Goal: Information Seeking & Learning: Learn about a topic

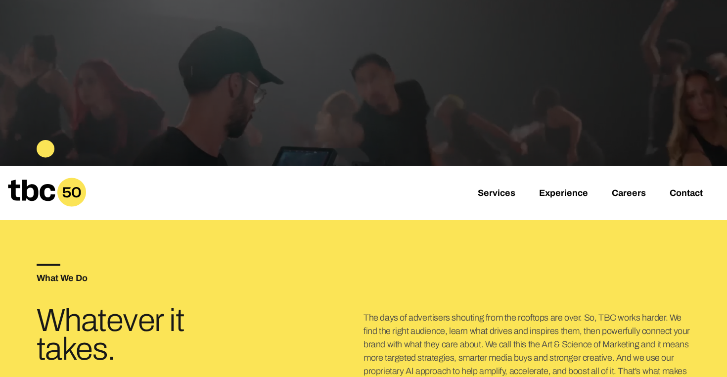
scroll to position [161, 0]
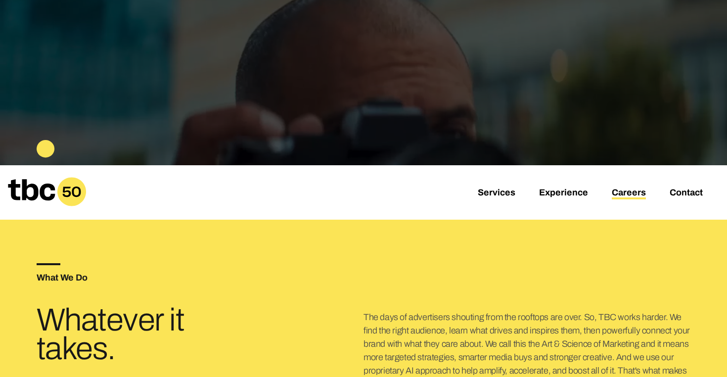
click at [622, 190] on link "Careers" at bounding box center [629, 193] width 34 height 12
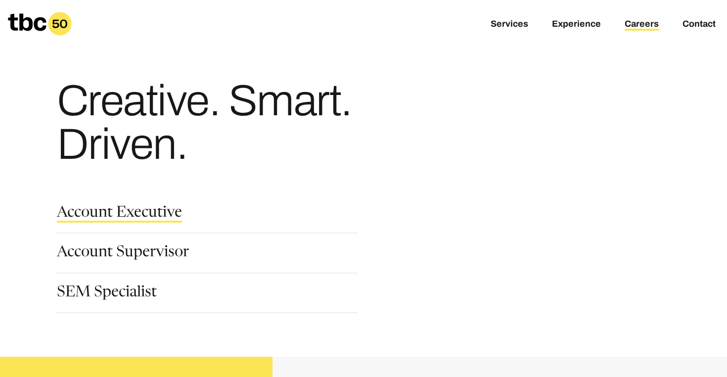
click at [166, 212] on link "Account Executive" at bounding box center [119, 214] width 125 height 17
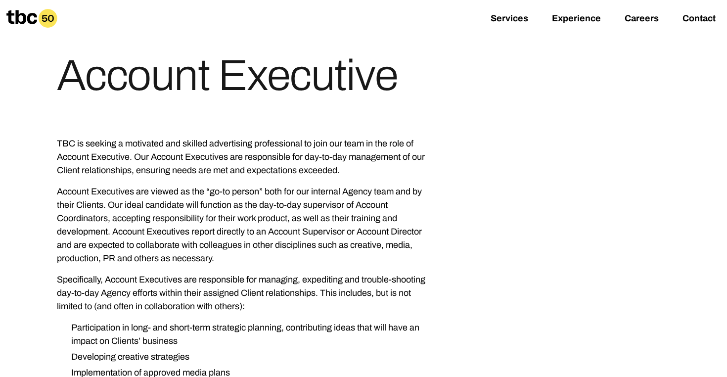
scroll to position [58, 0]
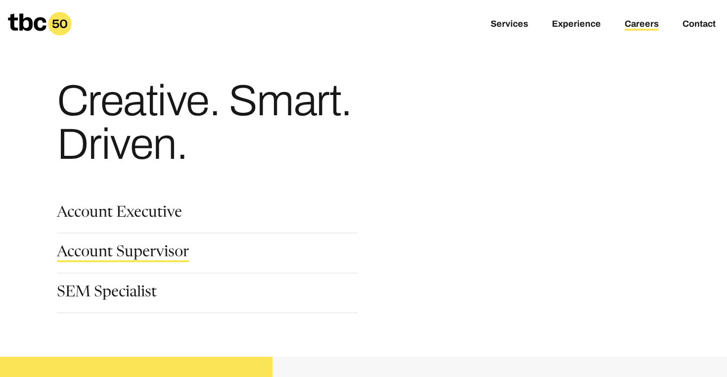
click at [92, 253] on link "Account Supervisor" at bounding box center [123, 253] width 132 height 17
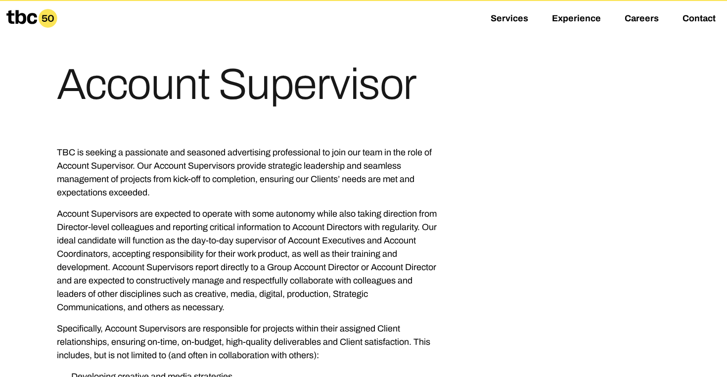
scroll to position [344, 0]
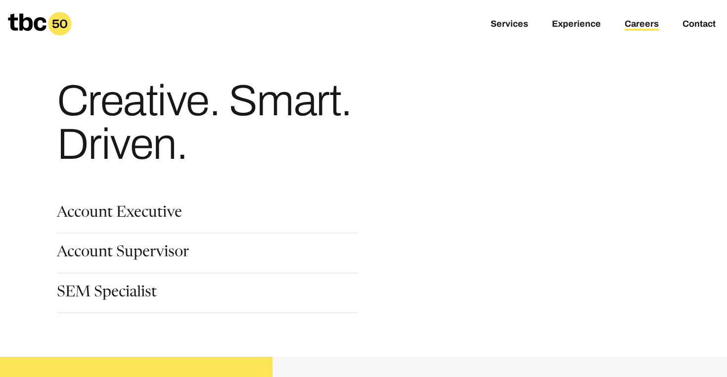
click at [112, 280] on div "Account Supervisor" at bounding box center [215, 265] width 316 height 40
click at [115, 294] on link "SEM Specialist" at bounding box center [107, 293] width 100 height 17
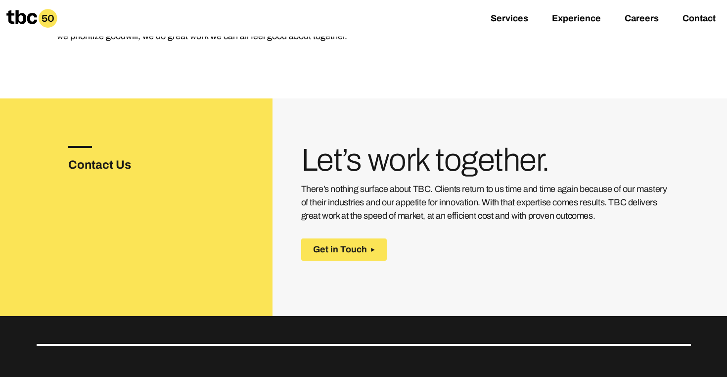
scroll to position [1468, 0]
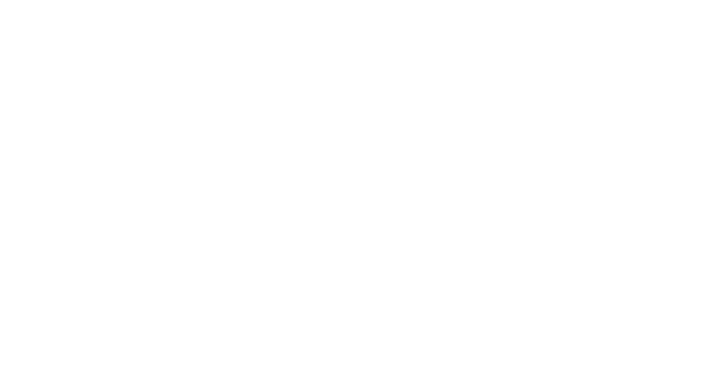
scroll to position [16, 0]
